Goal: Check status: Check status

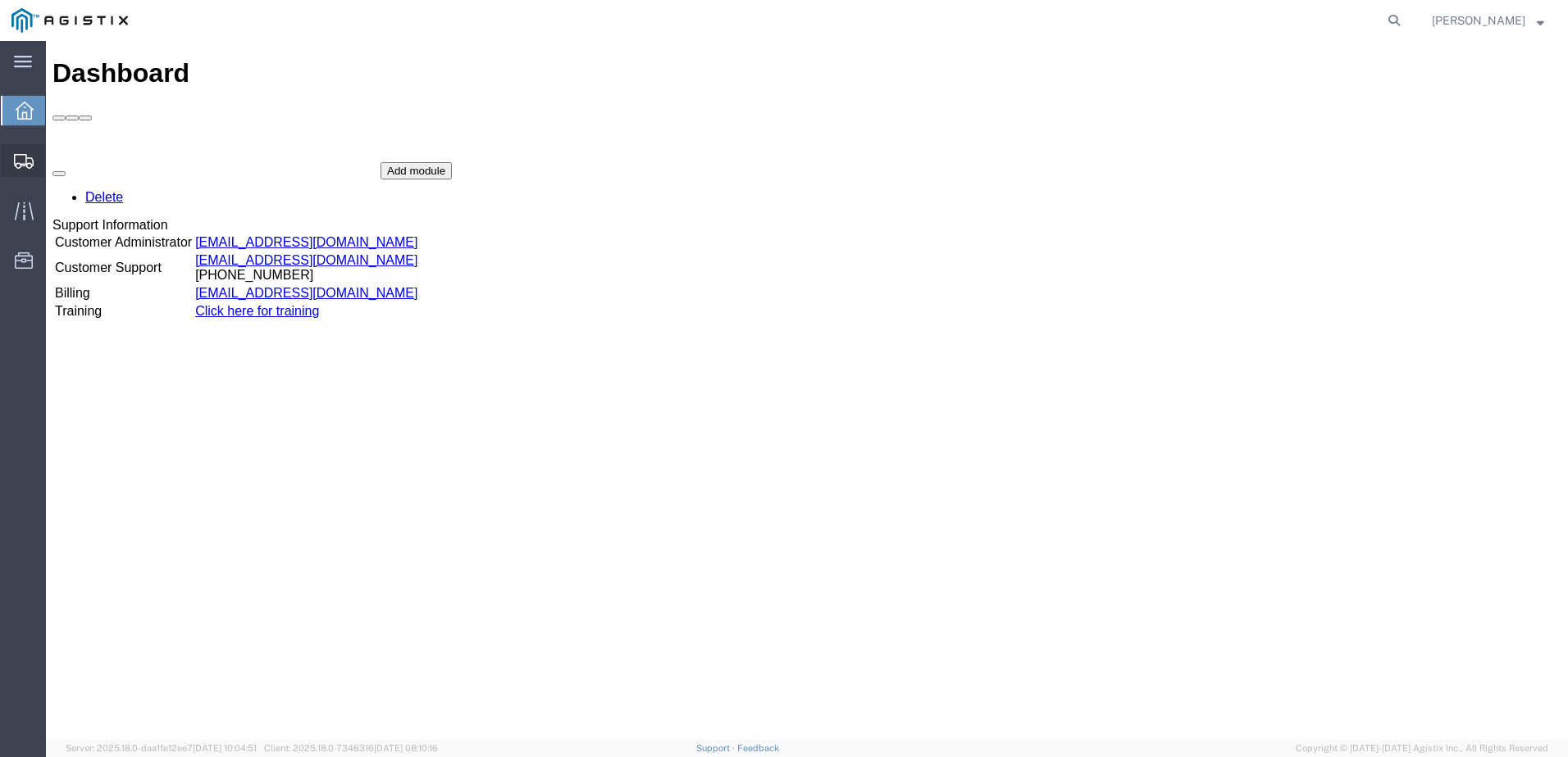
click at [22, 167] on icon at bounding box center [24, 162] width 20 height 15
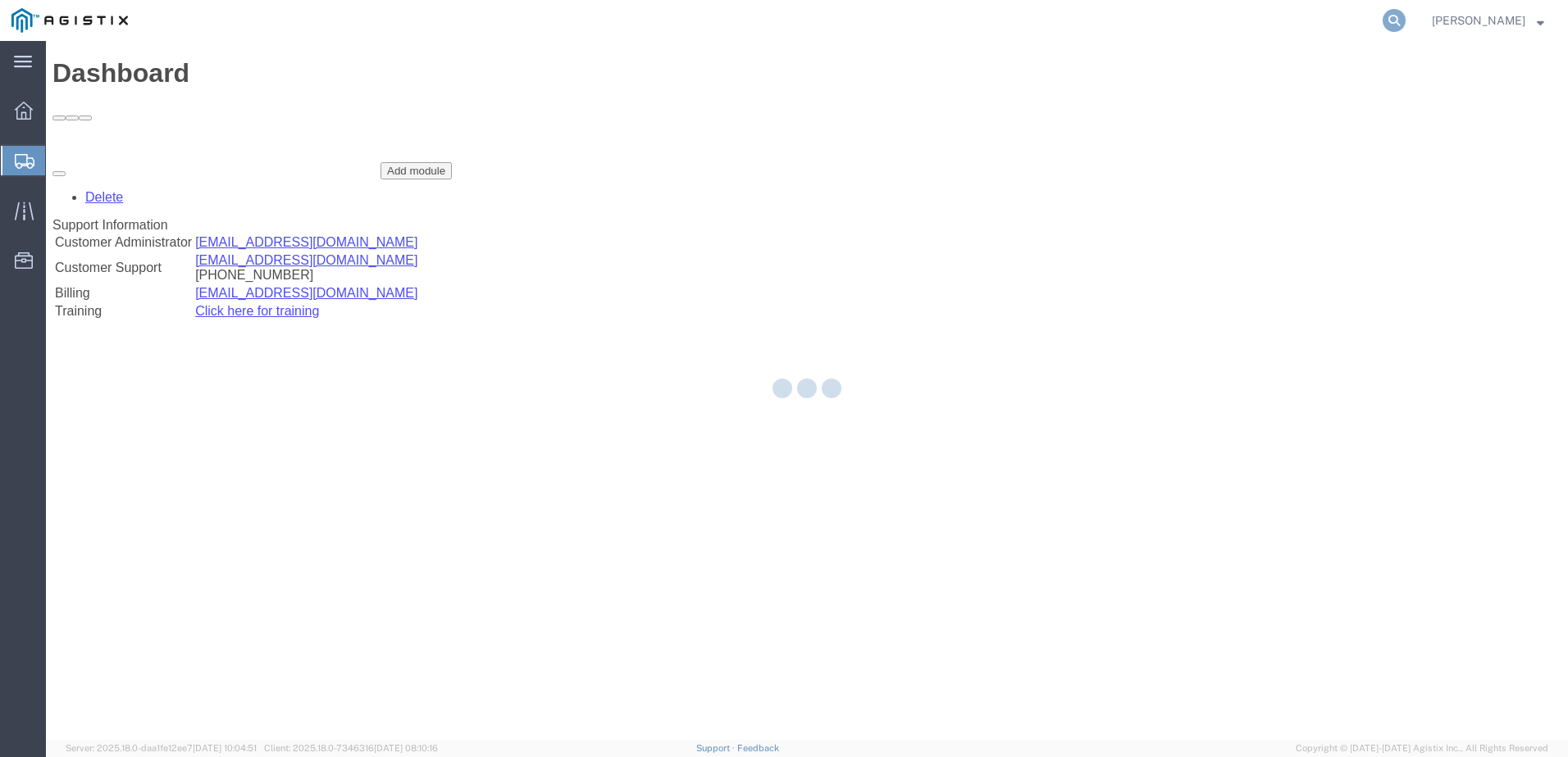
click at [1406, 12] on icon at bounding box center [1394, 21] width 23 height 23
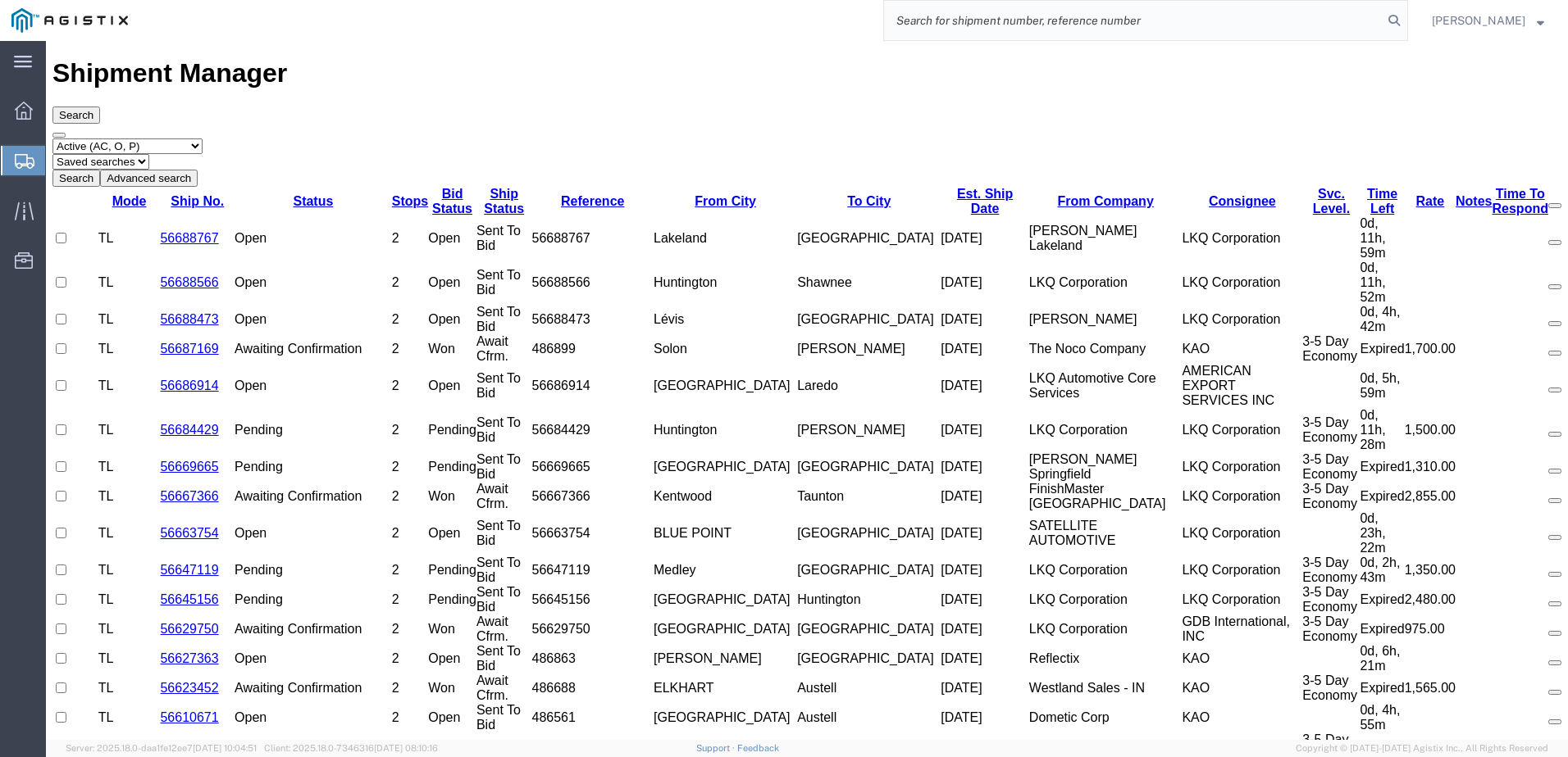
click at [1169, 26] on input "search" at bounding box center [1133, 20] width 499 height 39
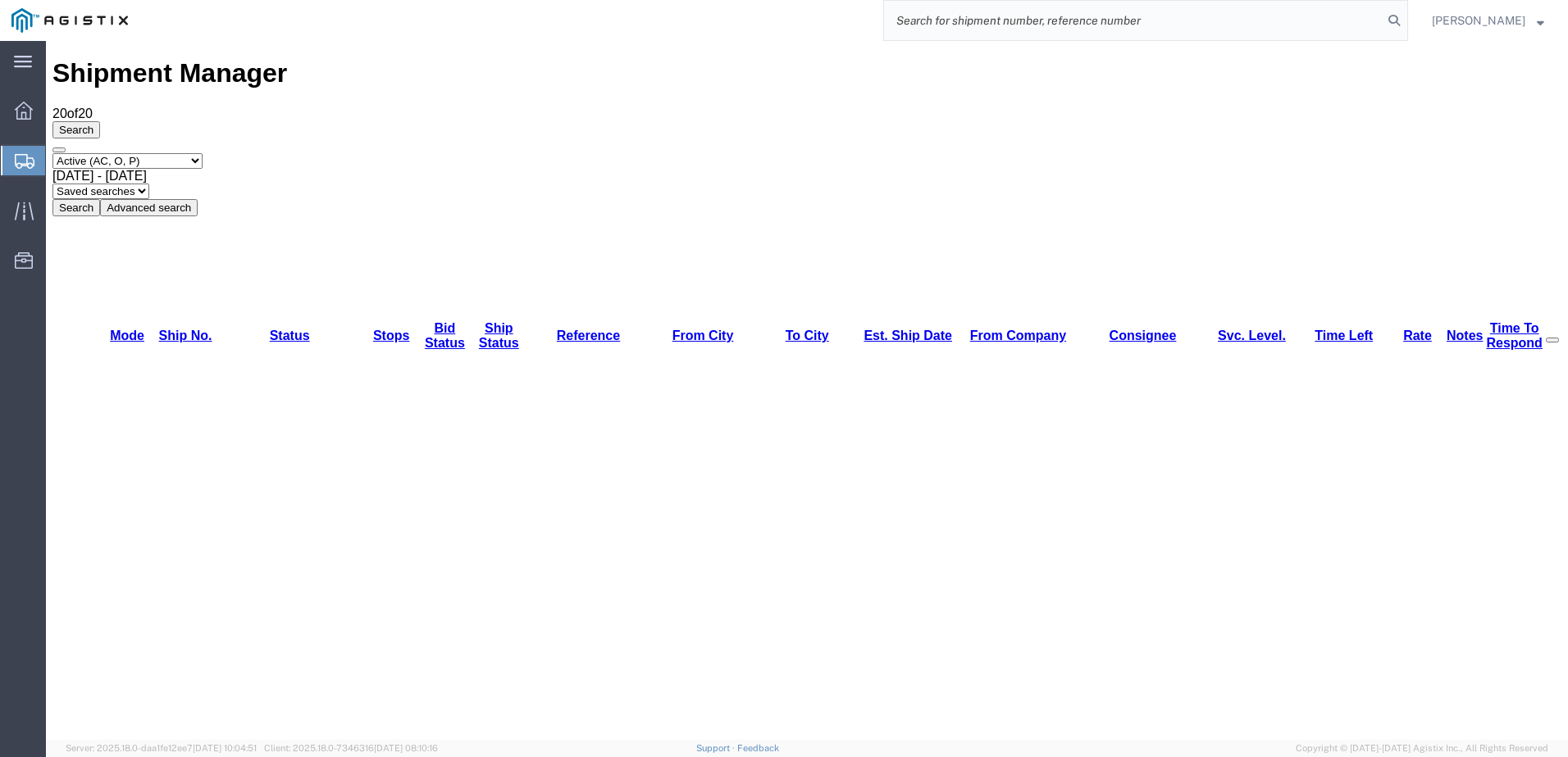
paste input "56614140"
type input "56614140"
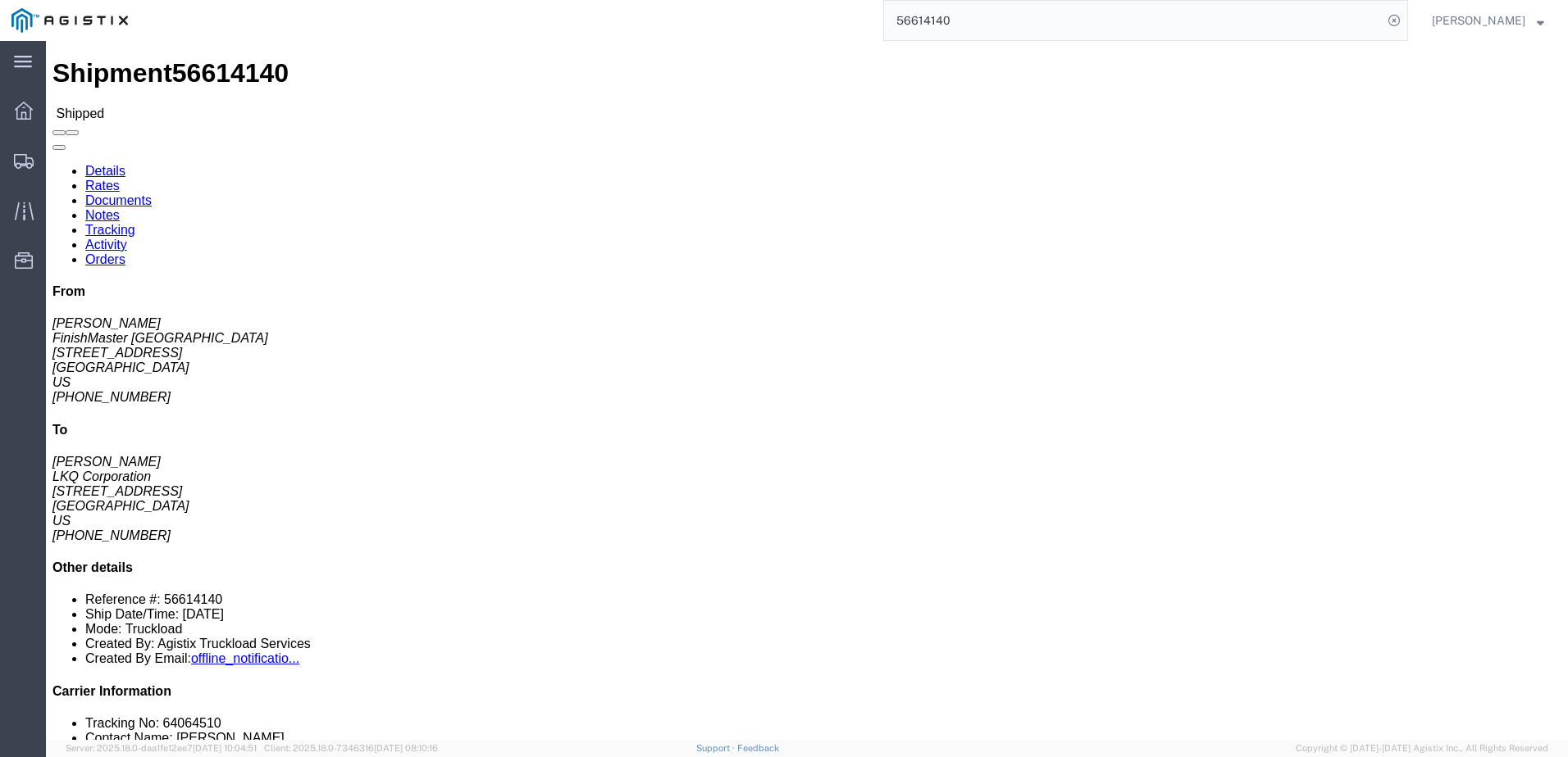
click link "Activity"
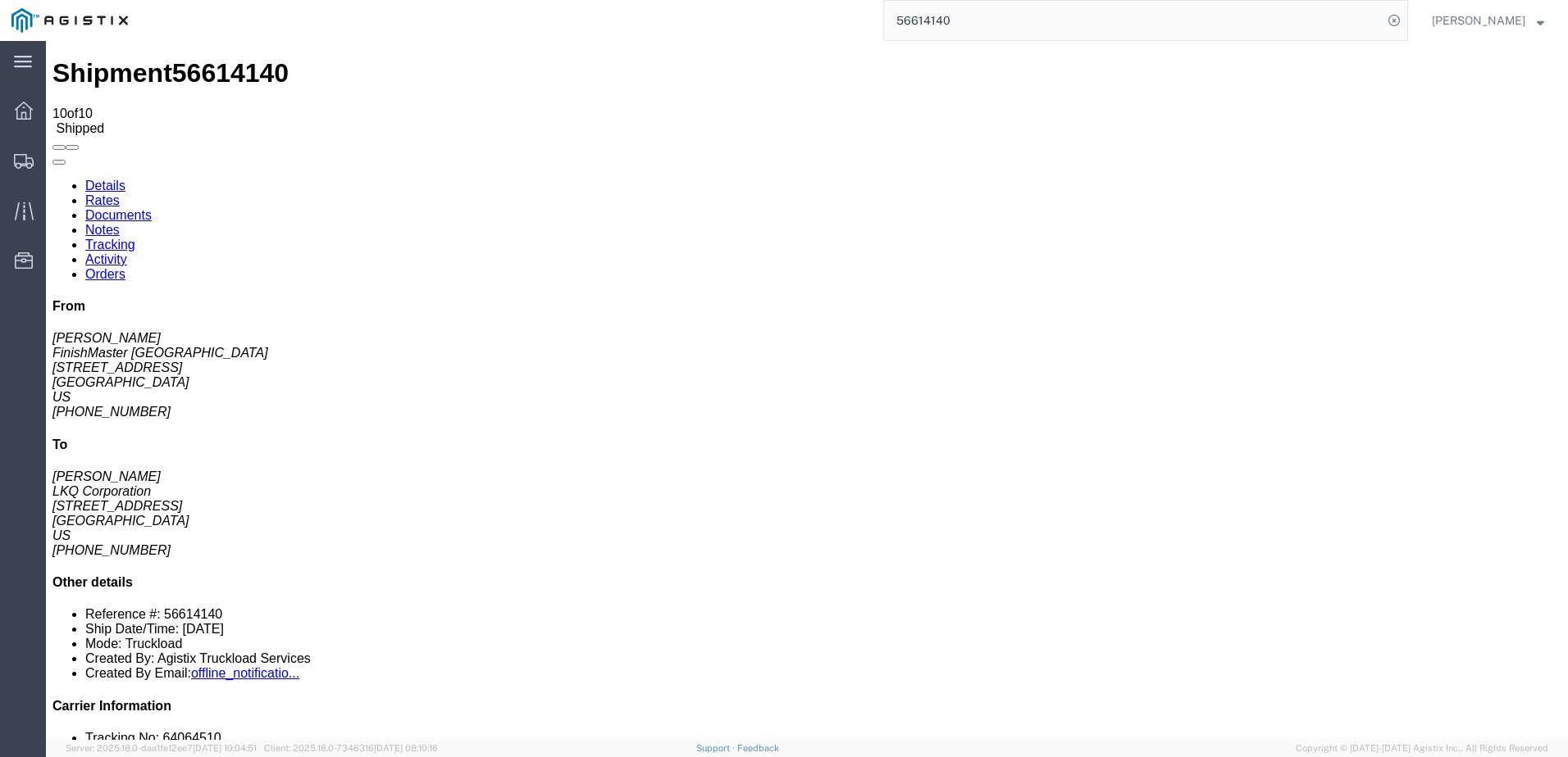
click at [119, 193] on link "Rates" at bounding box center [103, 200] width 35 height 14
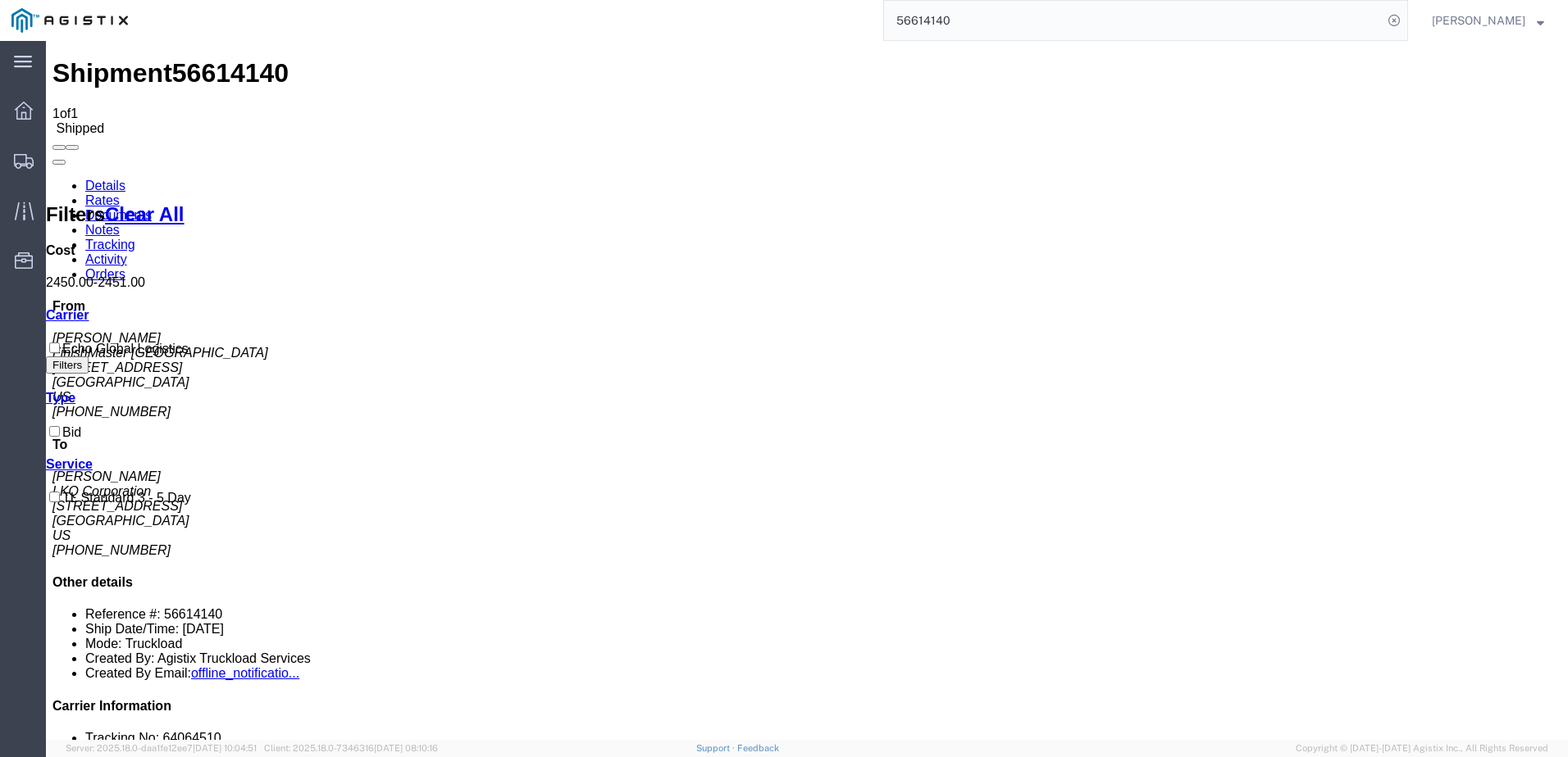
click at [108, 179] on link "Details" at bounding box center [105, 186] width 40 height 14
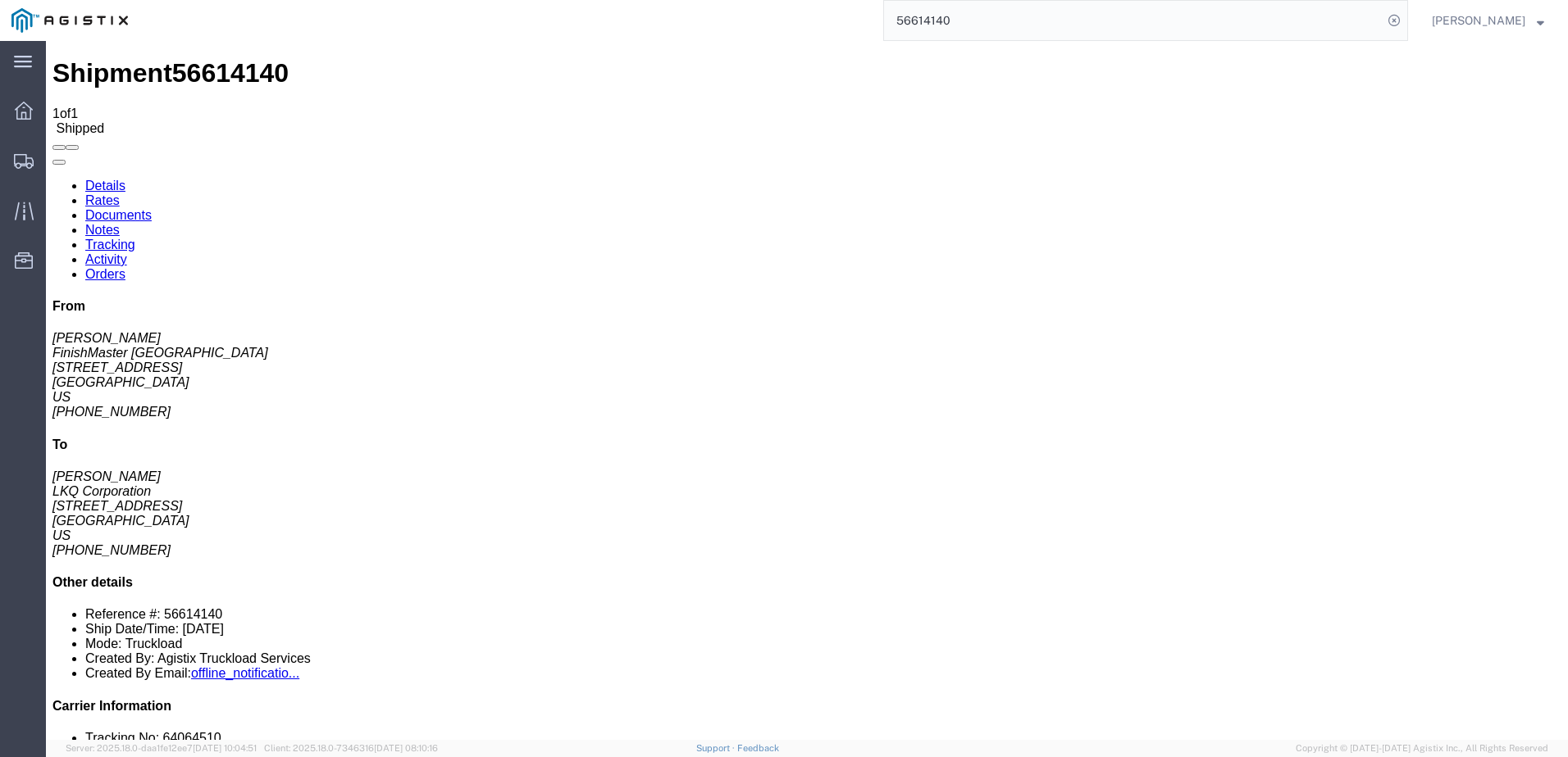
click link "Notes"
click at [114, 179] on link "Details" at bounding box center [105, 186] width 40 height 14
click link "Notes"
click at [127, 253] on link "Activity" at bounding box center [106, 259] width 41 height 14
click at [107, 179] on link "Details" at bounding box center [105, 186] width 40 height 14
